Goal: Task Accomplishment & Management: Manage account settings

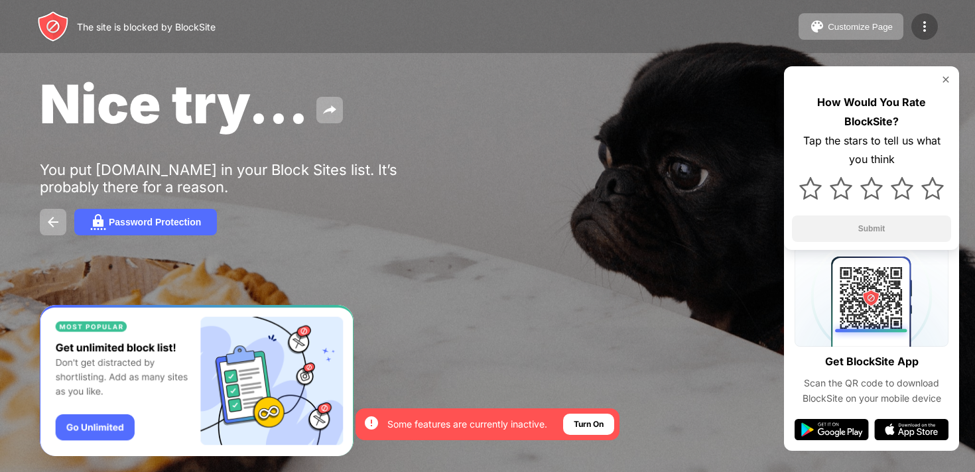
click at [917, 32] on img at bounding box center [925, 27] width 16 height 16
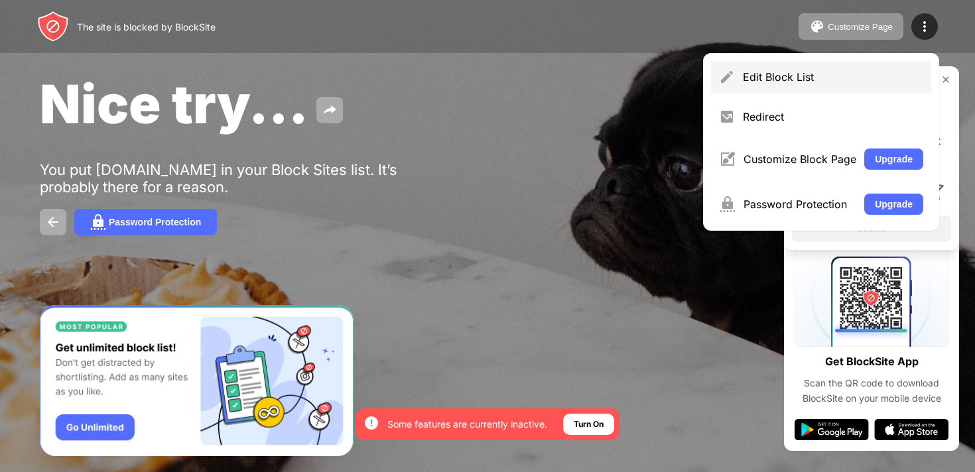
click at [769, 74] on div "Edit Block List" at bounding box center [833, 76] width 180 height 13
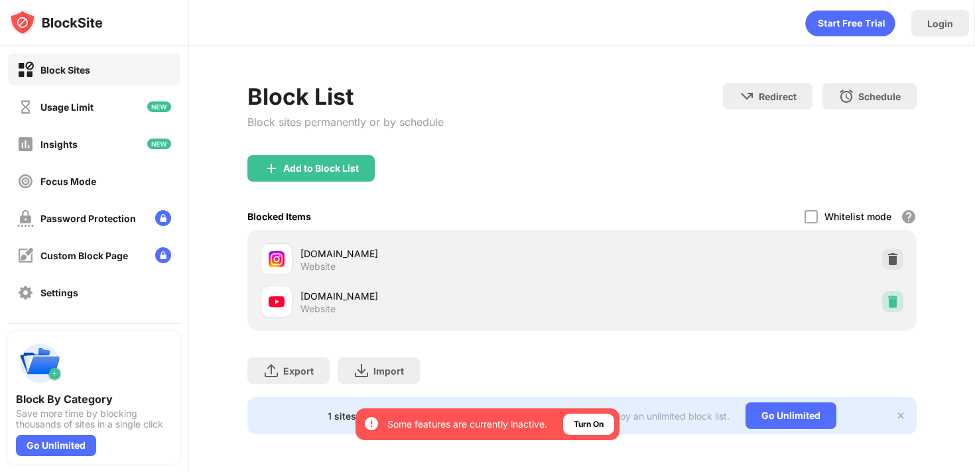
click at [891, 302] on img at bounding box center [892, 301] width 13 height 13
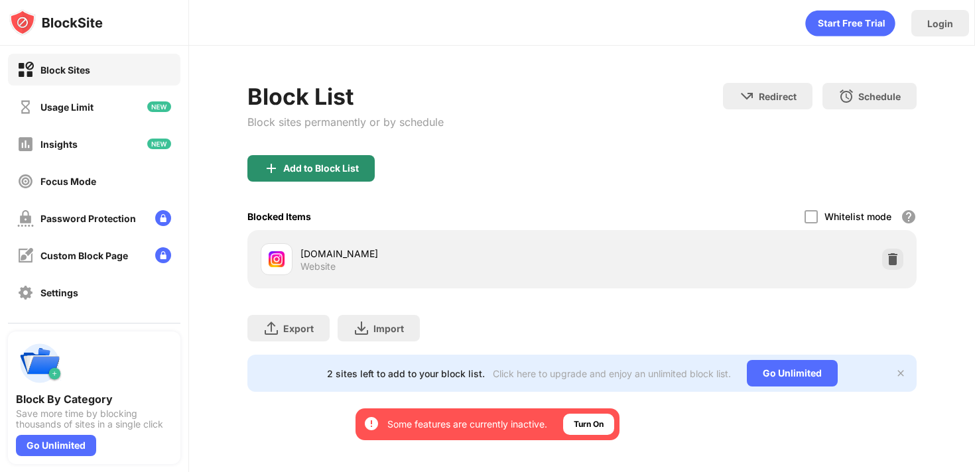
click at [367, 176] on div "Add to Block List" at bounding box center [310, 168] width 127 height 27
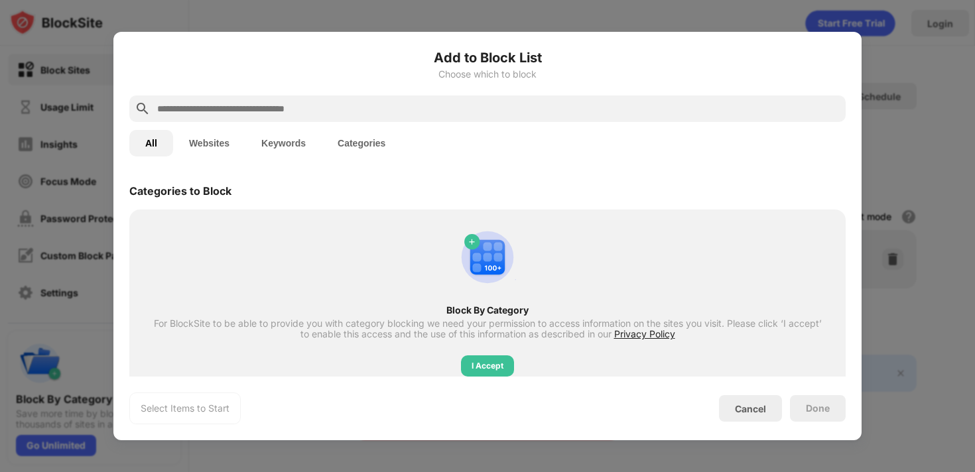
click at [366, 118] on div at bounding box center [487, 109] width 716 height 27
click at [338, 109] on input "text" at bounding box center [498, 109] width 684 height 16
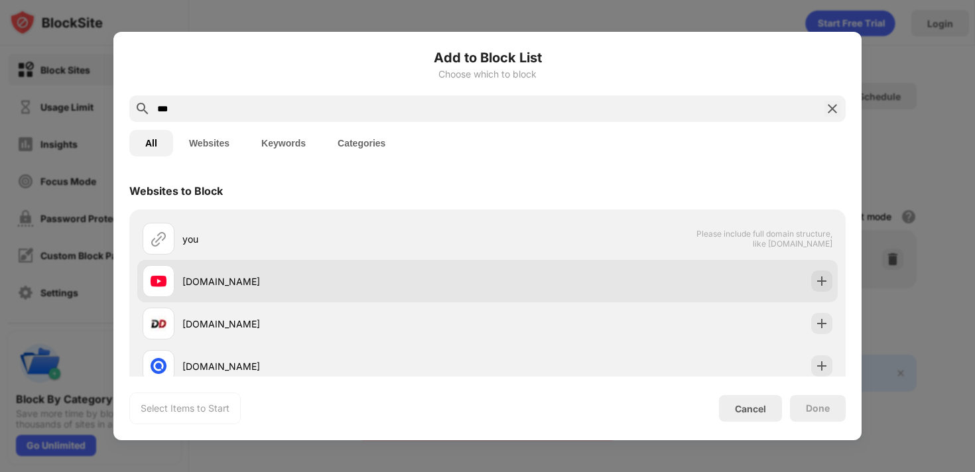
type input "***"
click at [813, 269] on div "[DOMAIN_NAME]" at bounding box center [487, 281] width 700 height 42
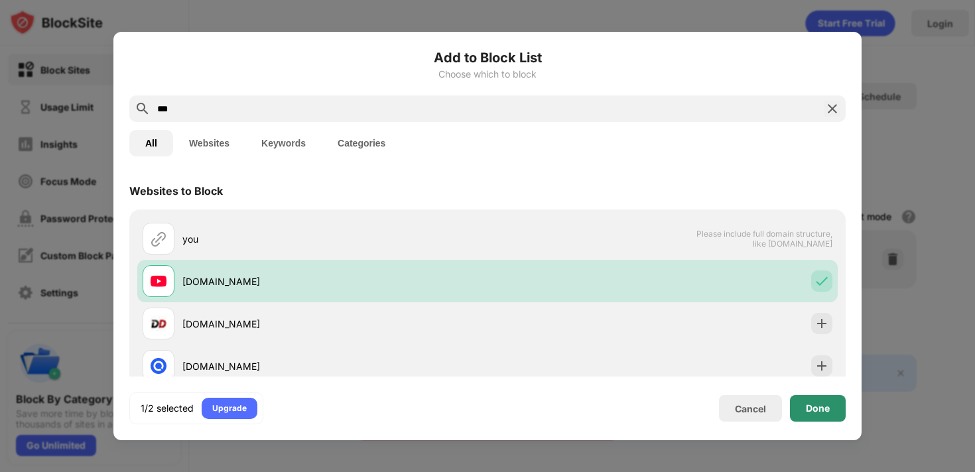
click at [822, 405] on div "Done" at bounding box center [818, 408] width 24 height 11
